Goal: Task Accomplishment & Management: Use online tool/utility

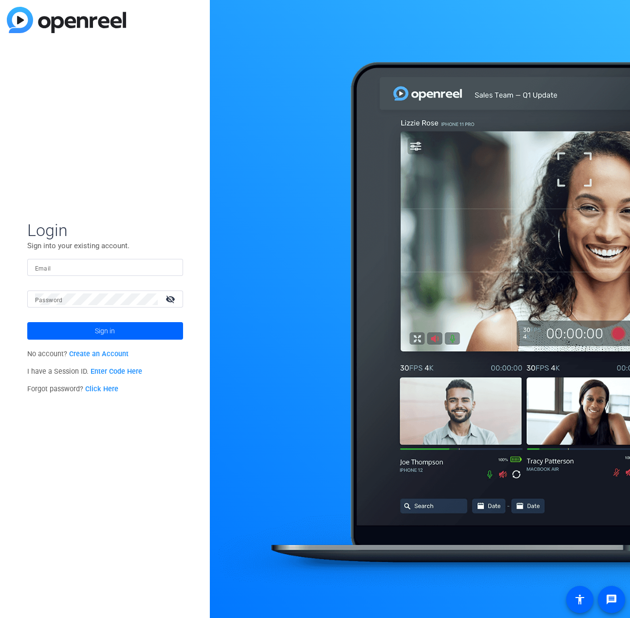
click at [151, 255] on form "Login Sign into your existing account. Email Password visibility_off Sign in" at bounding box center [105, 280] width 156 height 120
click at [156, 262] on input "Email" at bounding box center [105, 268] width 140 height 12
type input "[PERSON_NAME][EMAIL_ADDRESS][PERSON_NAME][DOMAIN_NAME]"
click at [169, 302] on mat-icon "visibility_off" at bounding box center [171, 299] width 23 height 14
click at [102, 335] on span "Sign in" at bounding box center [105, 331] width 20 height 24
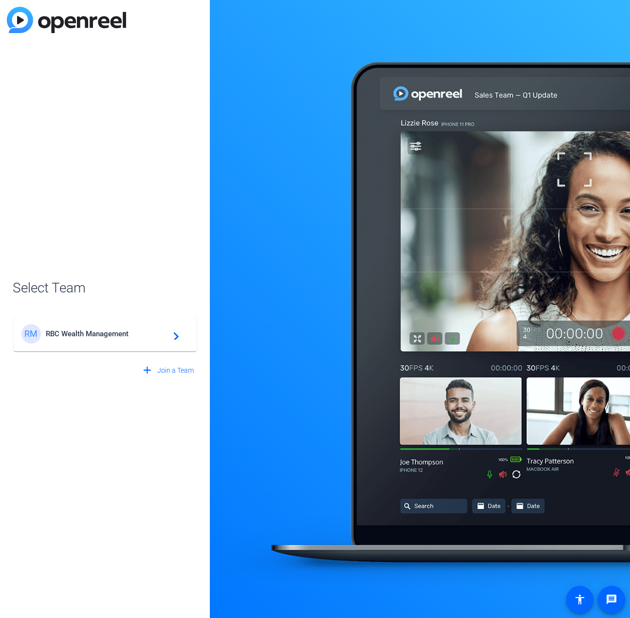
click at [137, 335] on span "RBC Wealth Management" at bounding box center [107, 334] width 122 height 9
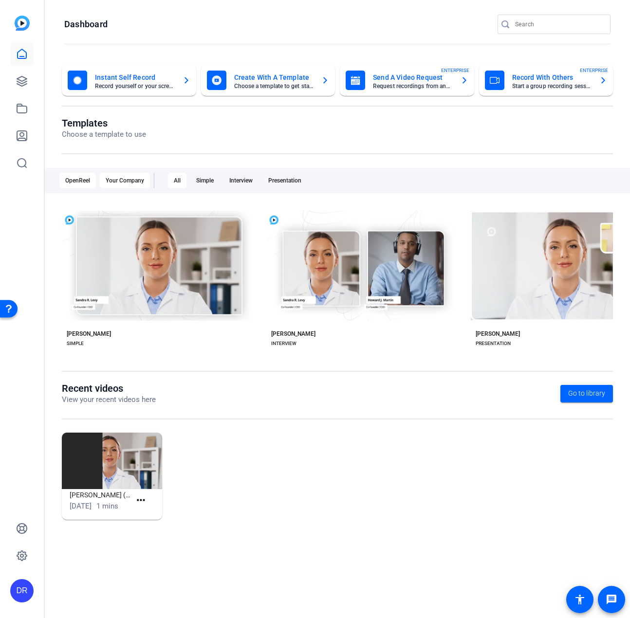
click at [112, 180] on div "Your Company" at bounding box center [125, 181] width 50 height 16
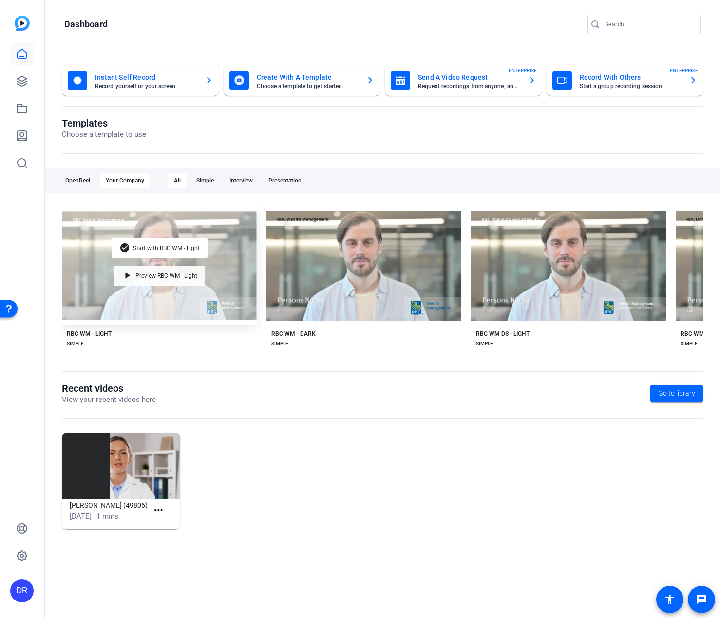
click at [126, 266] on div "play_arrow Preview RBC WM - Light" at bounding box center [159, 276] width 91 height 20
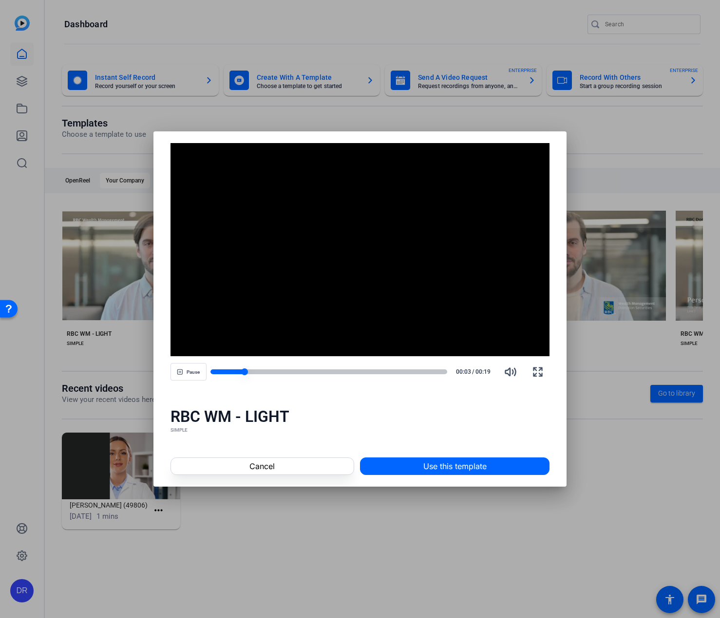
click at [440, 372] on div at bounding box center [328, 372] width 237 height 5
click at [426, 372] on div at bounding box center [328, 372] width 236 height 5
drag, startPoint x: 425, startPoint y: 372, endPoint x: 402, endPoint y: 372, distance: 23.4
click at [402, 372] on div at bounding box center [328, 372] width 237 height 7
click at [297, 370] on div at bounding box center [305, 372] width 191 height 5
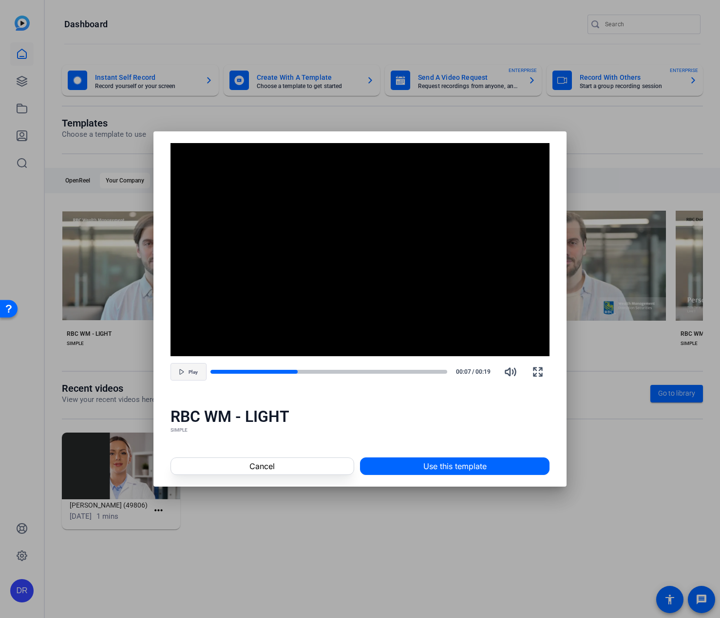
click at [189, 375] on span "Play" at bounding box center [192, 373] width 9 height 6
click at [292, 472] on span at bounding box center [262, 466] width 183 height 23
